Goal: Transaction & Acquisition: Book appointment/travel/reservation

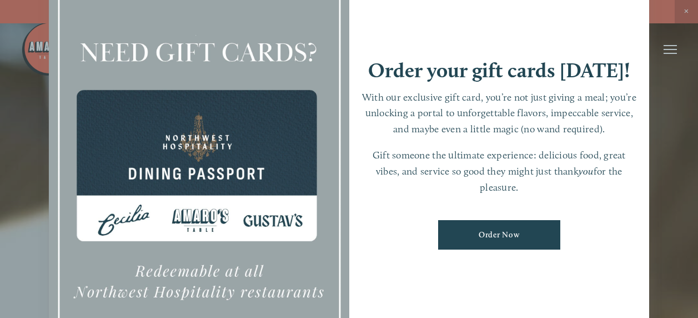
scroll to position [23, 0]
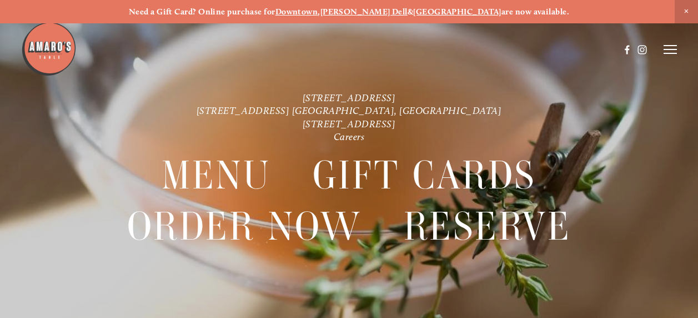
click at [670, 49] on icon at bounding box center [670, 49] width 13 height 10
click at [604, 49] on span "Reserve" at bounding box center [605, 48] width 26 height 9
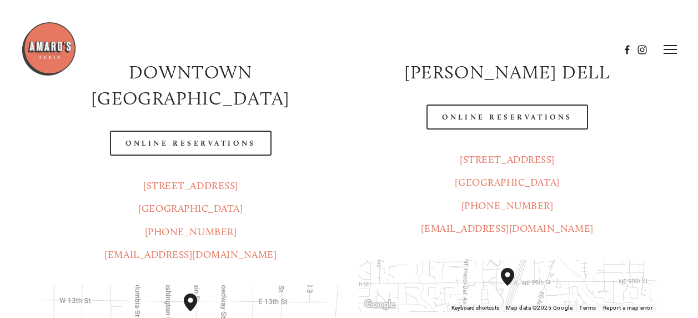
scroll to position [174, 0]
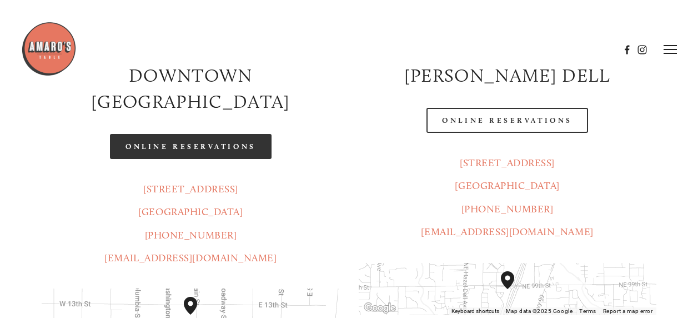
click at [250, 134] on link "Online Reservations" at bounding box center [190, 146] width 161 height 25
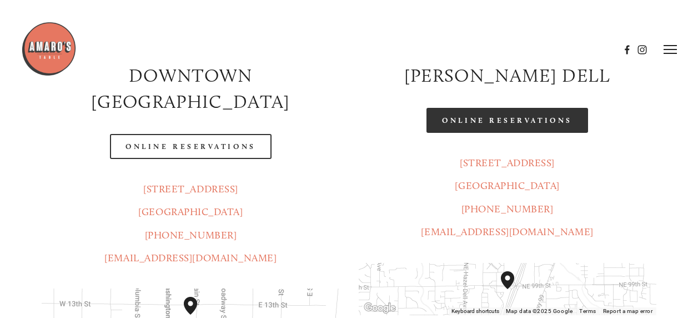
click at [509, 120] on link "Online Reservations" at bounding box center [506, 120] width 161 height 25
